Goal: Task Accomplishment & Management: Use online tool/utility

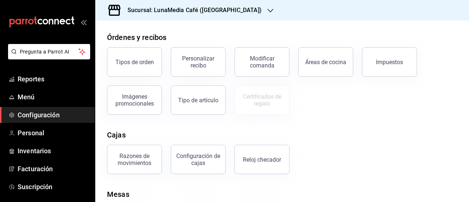
scroll to position [169, 0]
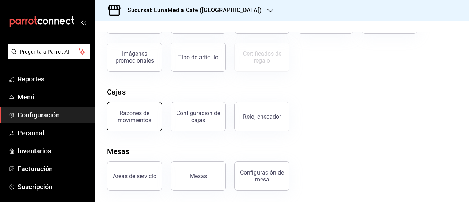
click at [119, 119] on div "Razones de movimientos" at bounding box center [134, 116] width 45 height 14
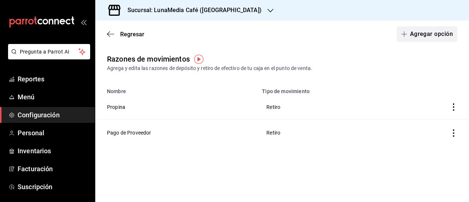
click at [406, 34] on icon "button" at bounding box center [403, 34] width 5 height 0
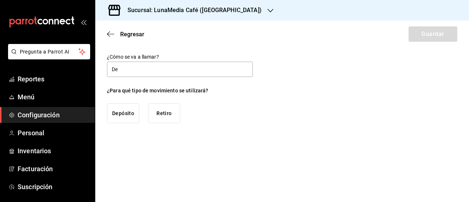
type input "D"
type input "Fondo de caja"
click at [124, 112] on button "Depósito" at bounding box center [123, 113] width 32 height 20
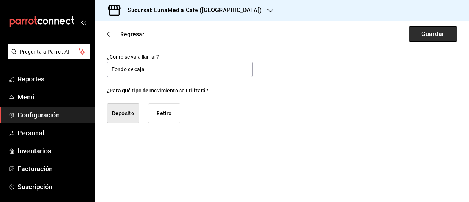
click at [439, 33] on button "Guardar" at bounding box center [432, 33] width 49 height 15
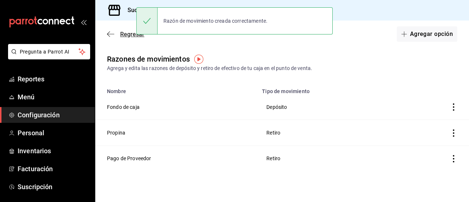
click at [114, 36] on span "Regresar" at bounding box center [125, 34] width 37 height 7
